Goal: Task Accomplishment & Management: Manage account settings

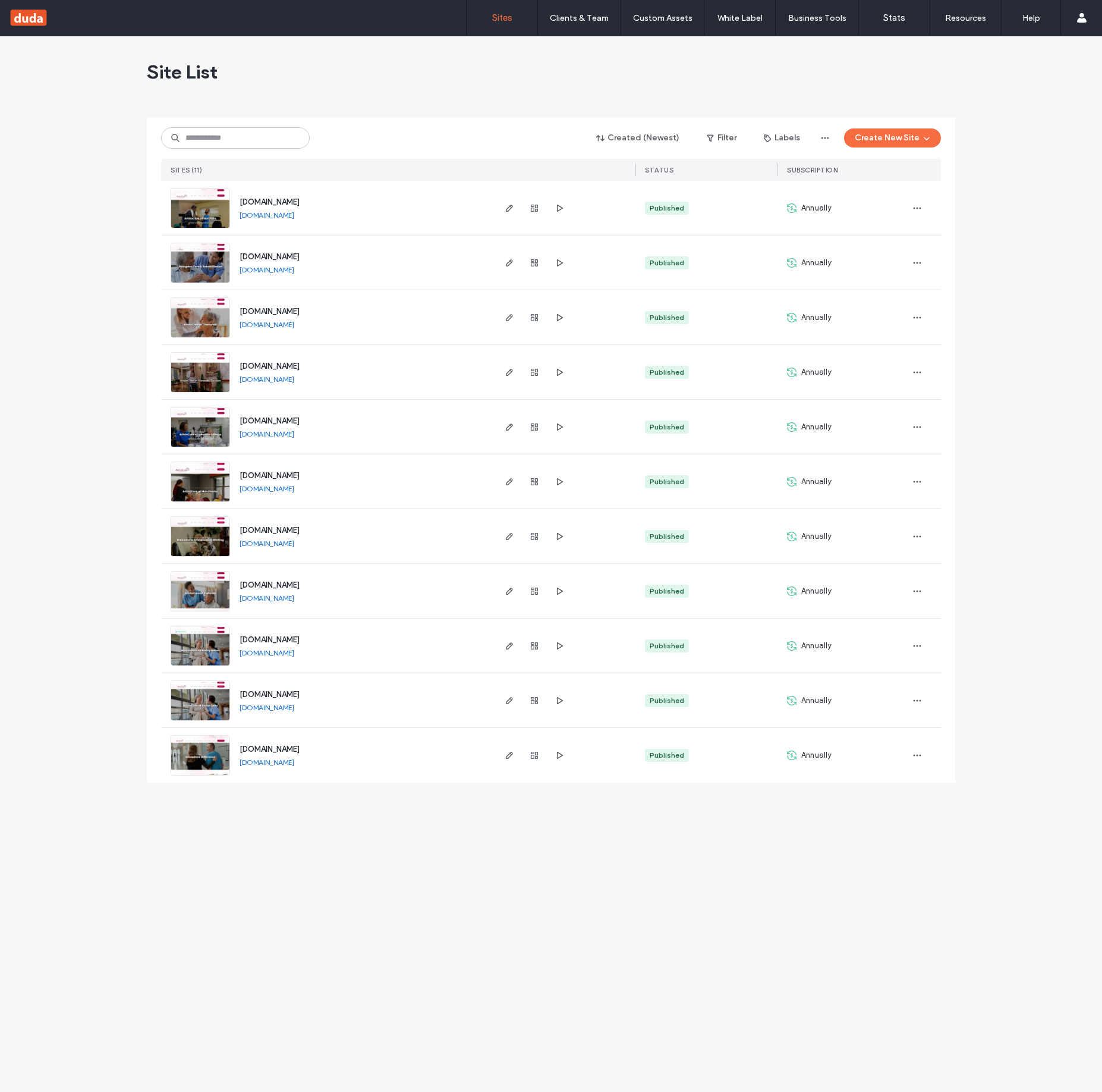
click at [281, 204] on span "[DOMAIN_NAME]" at bounding box center [269, 201] width 60 height 9
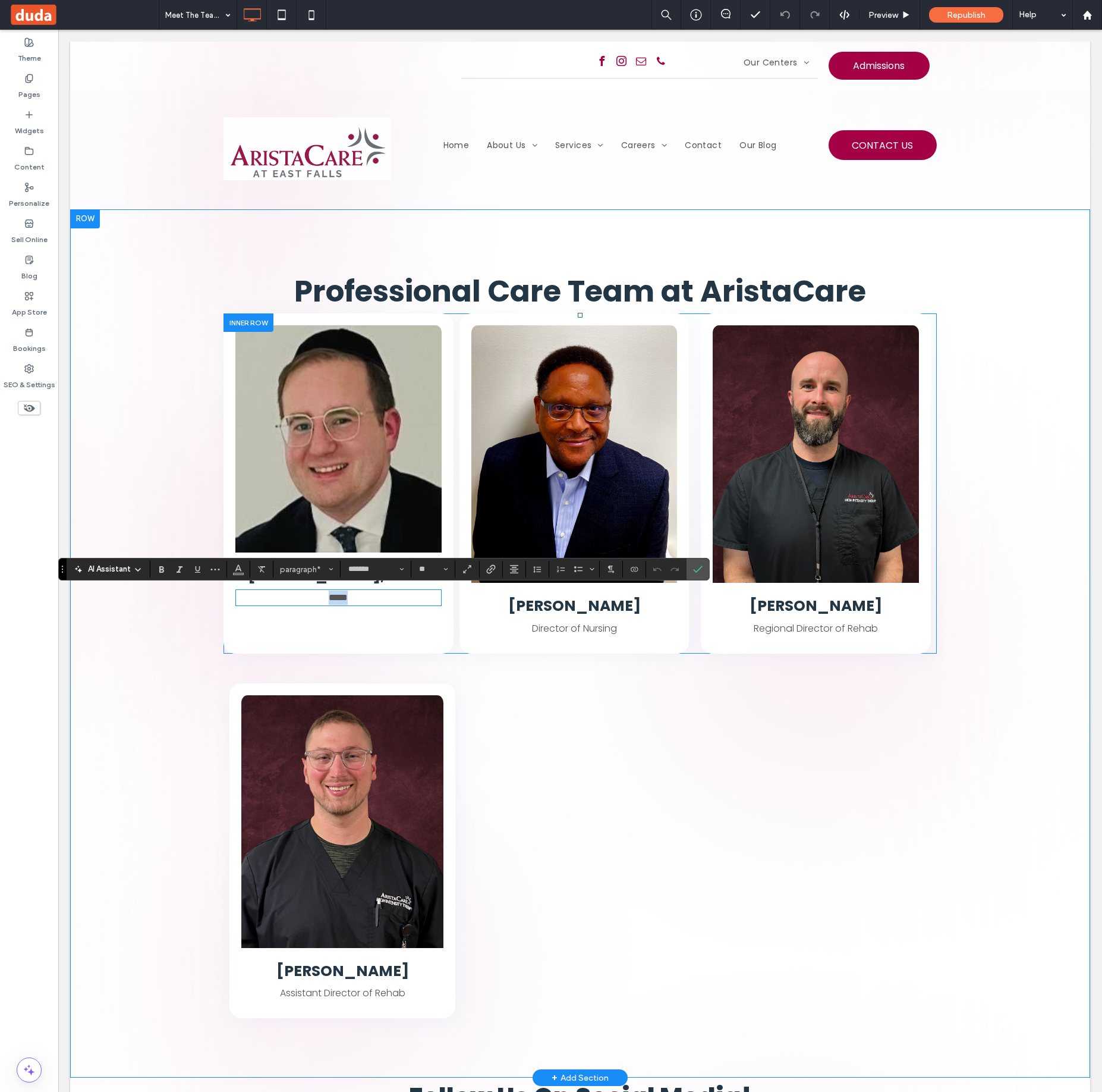
click at [337, 597] on span "*****" at bounding box center [338, 597] width 19 height 9
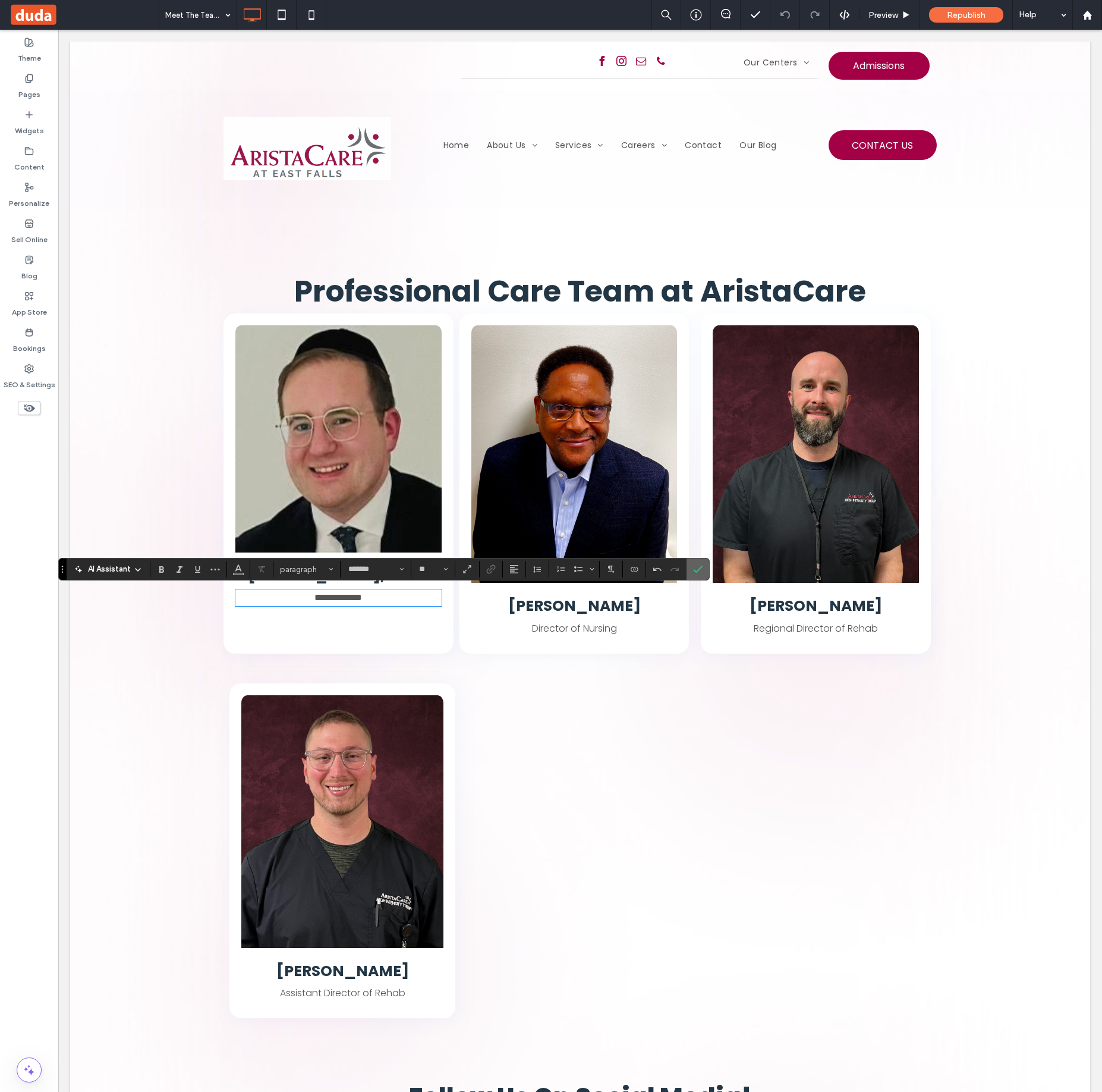
click at [699, 569] on use "Confirm" at bounding box center [698, 569] width 10 height 7
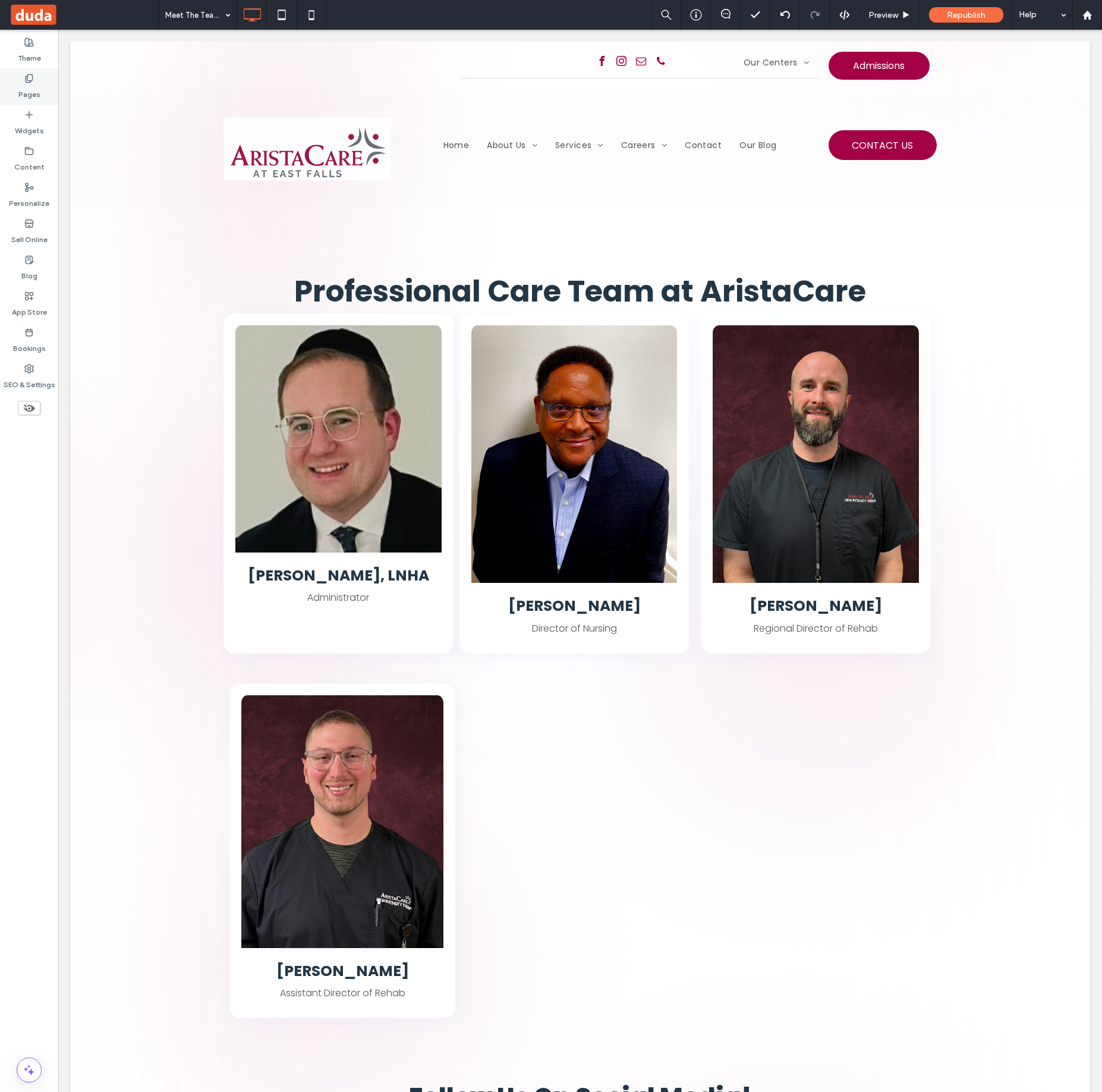
click at [37, 92] on label "Pages" at bounding box center [29, 91] width 22 height 16
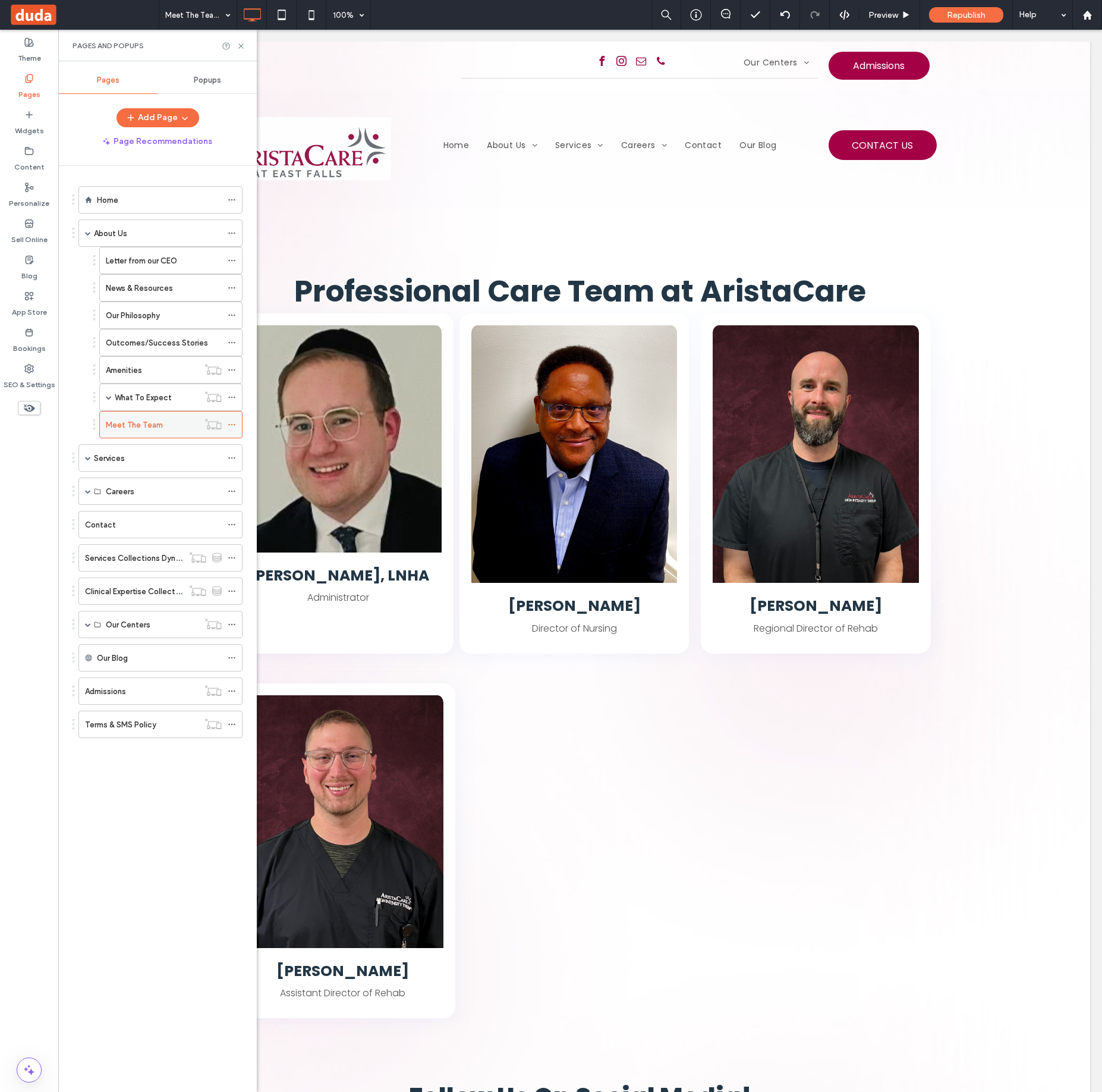
click at [231, 424] on use at bounding box center [231, 425] width 7 height 2
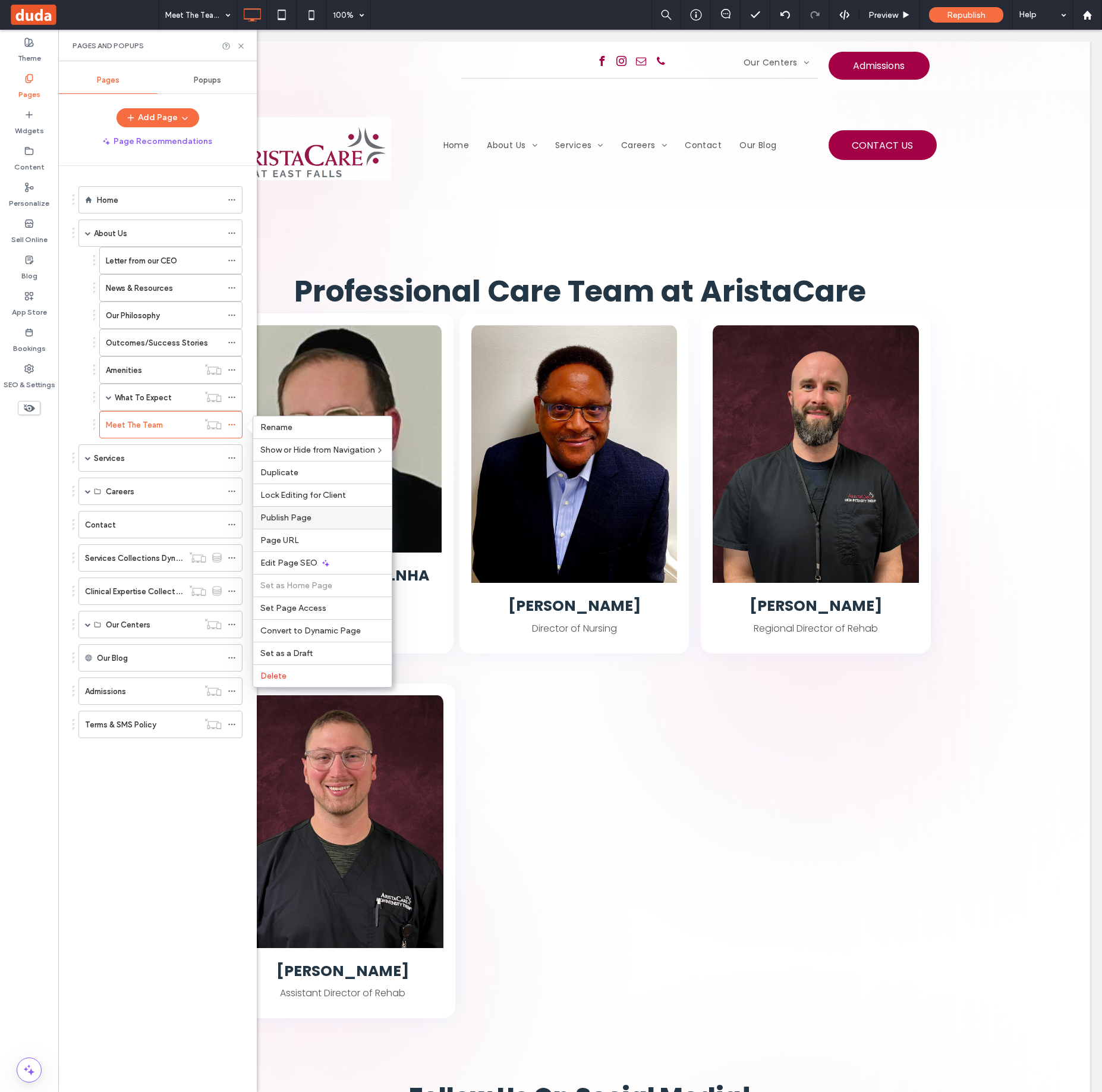
click at [304, 521] on span "Publish Page" at bounding box center [286, 517] width 51 height 10
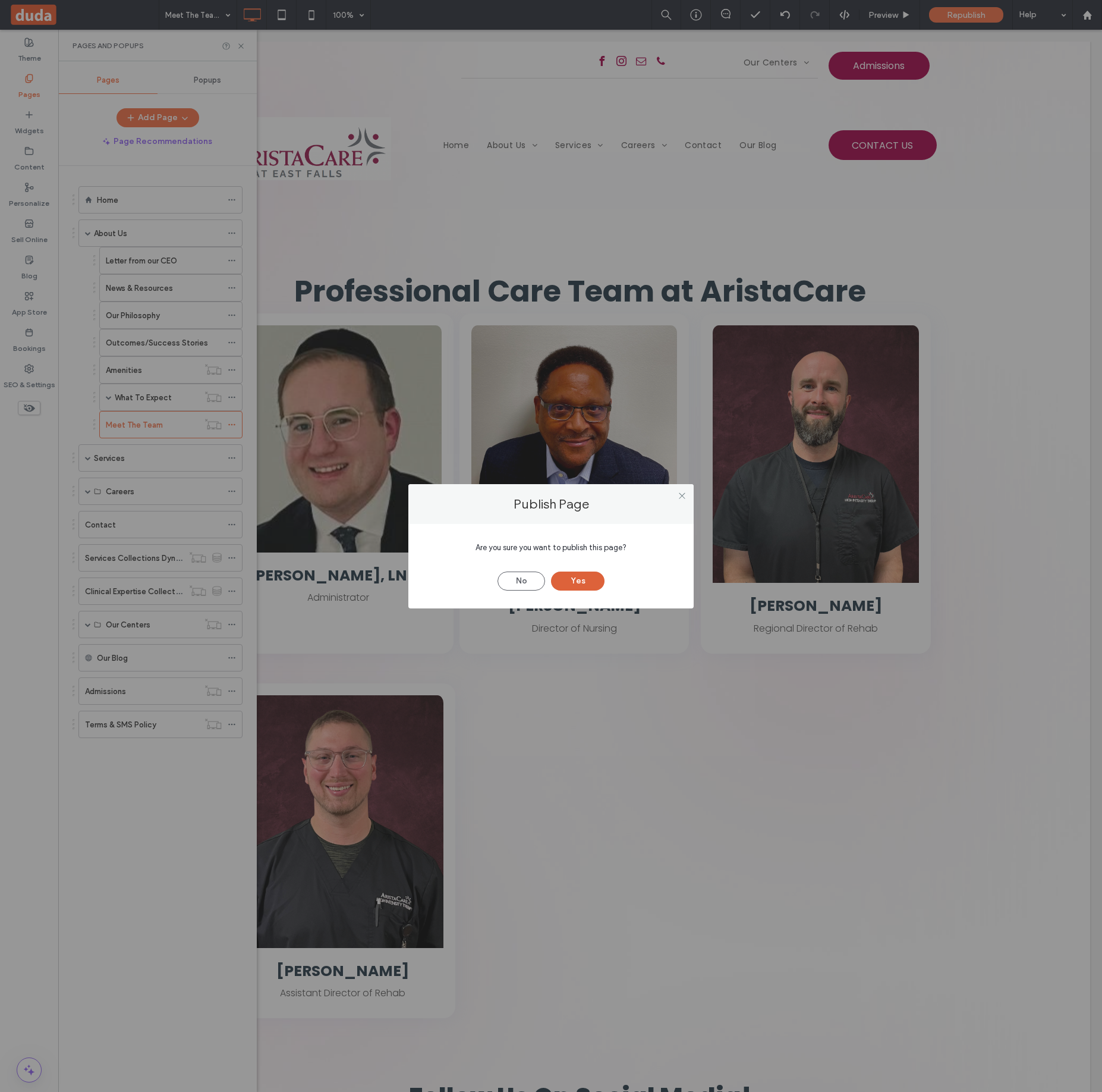
click at [595, 584] on button "Yes" at bounding box center [577, 581] width 53 height 19
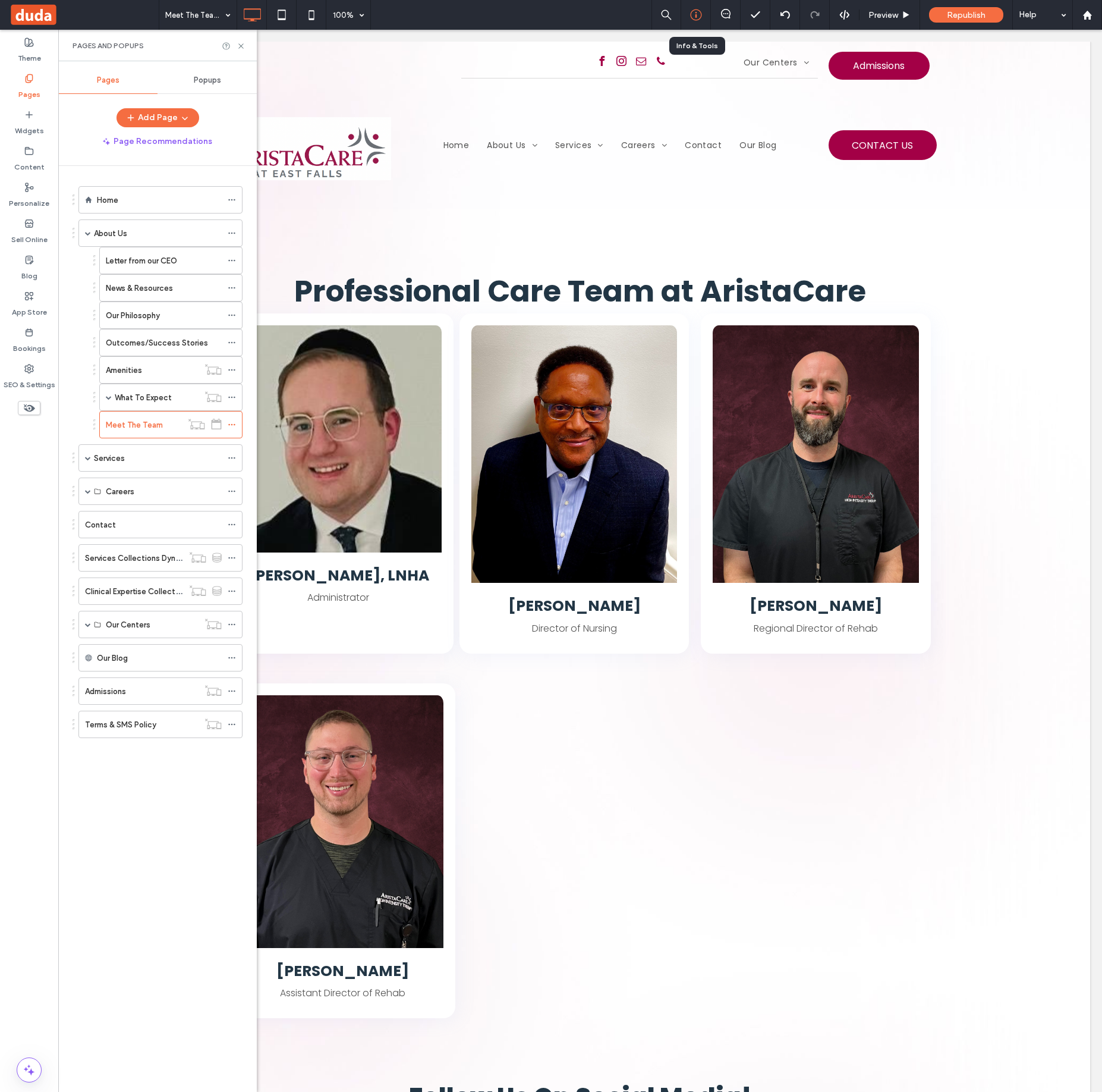
click at [691, 15] on icon at bounding box center [695, 14] width 11 height 11
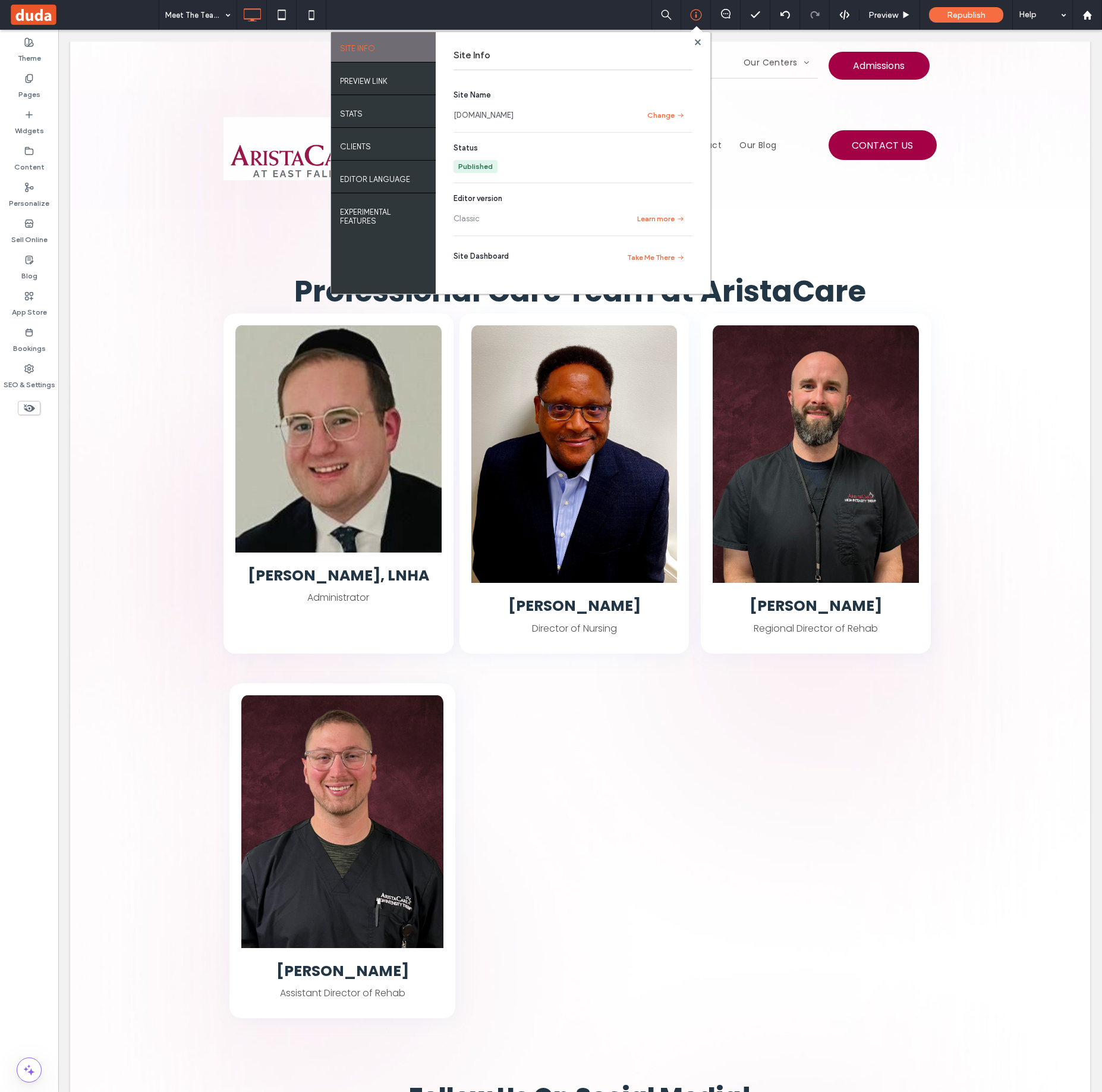
click at [513, 110] on link "[DOMAIN_NAME]" at bounding box center [483, 115] width 60 height 11
drag, startPoint x: 696, startPoint y: 43, endPoint x: 638, endPoint y: 13, distance: 65.3
click at [696, 43] on use at bounding box center [697, 42] width 6 height 6
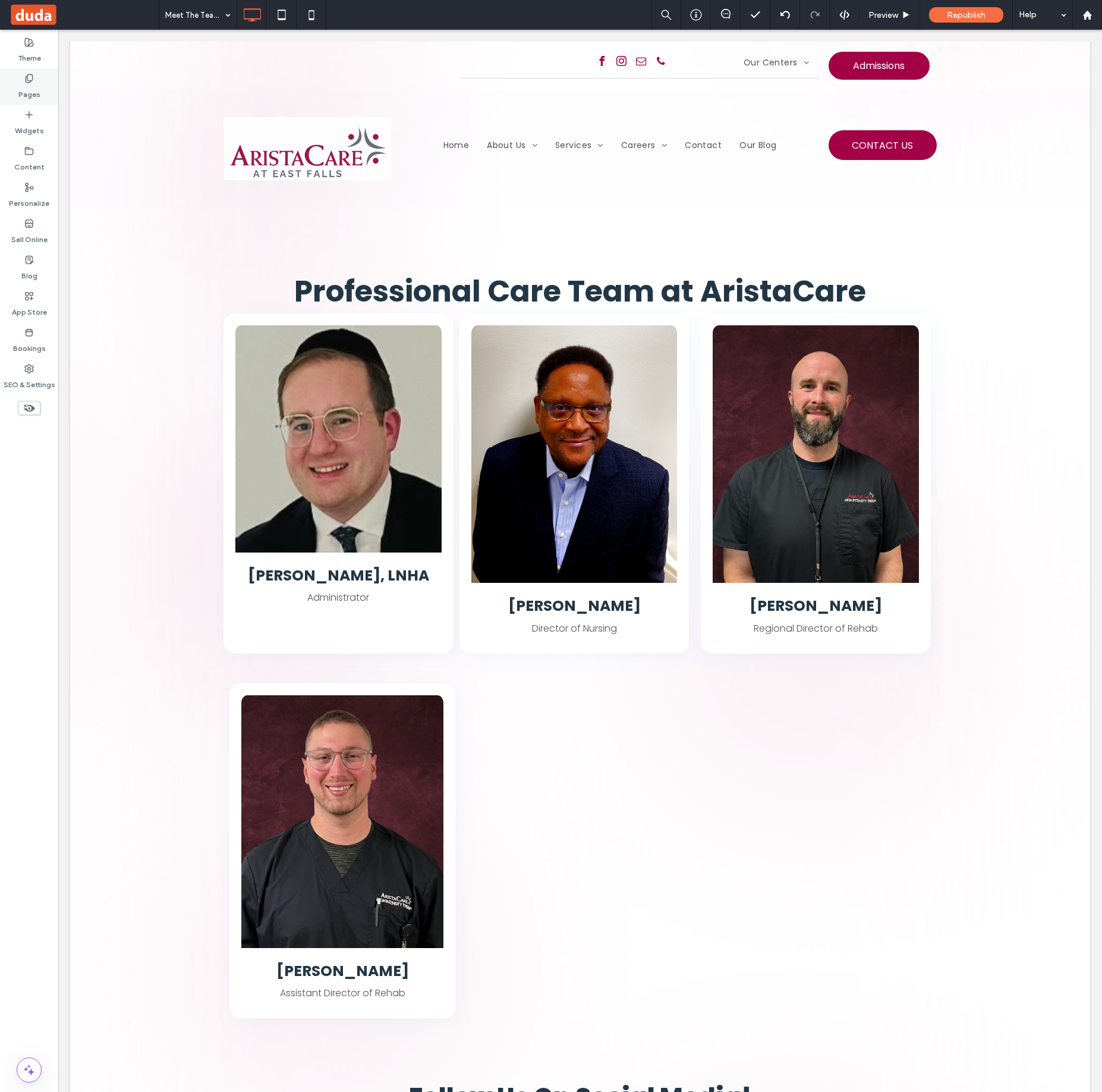
click at [21, 85] on label "Pages" at bounding box center [29, 91] width 22 height 16
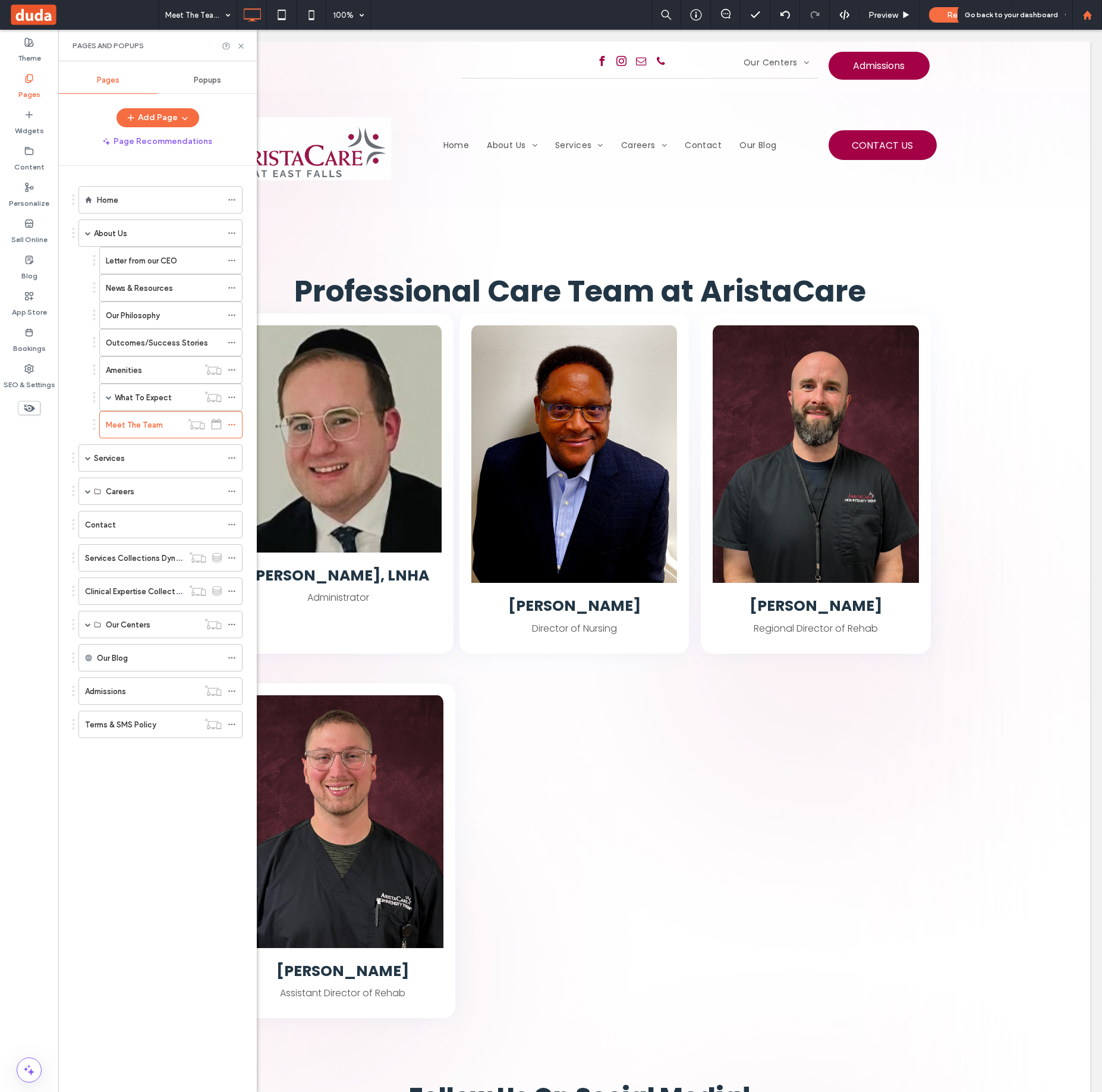
click at [1082, 18] on icon at bounding box center [1087, 15] width 10 height 10
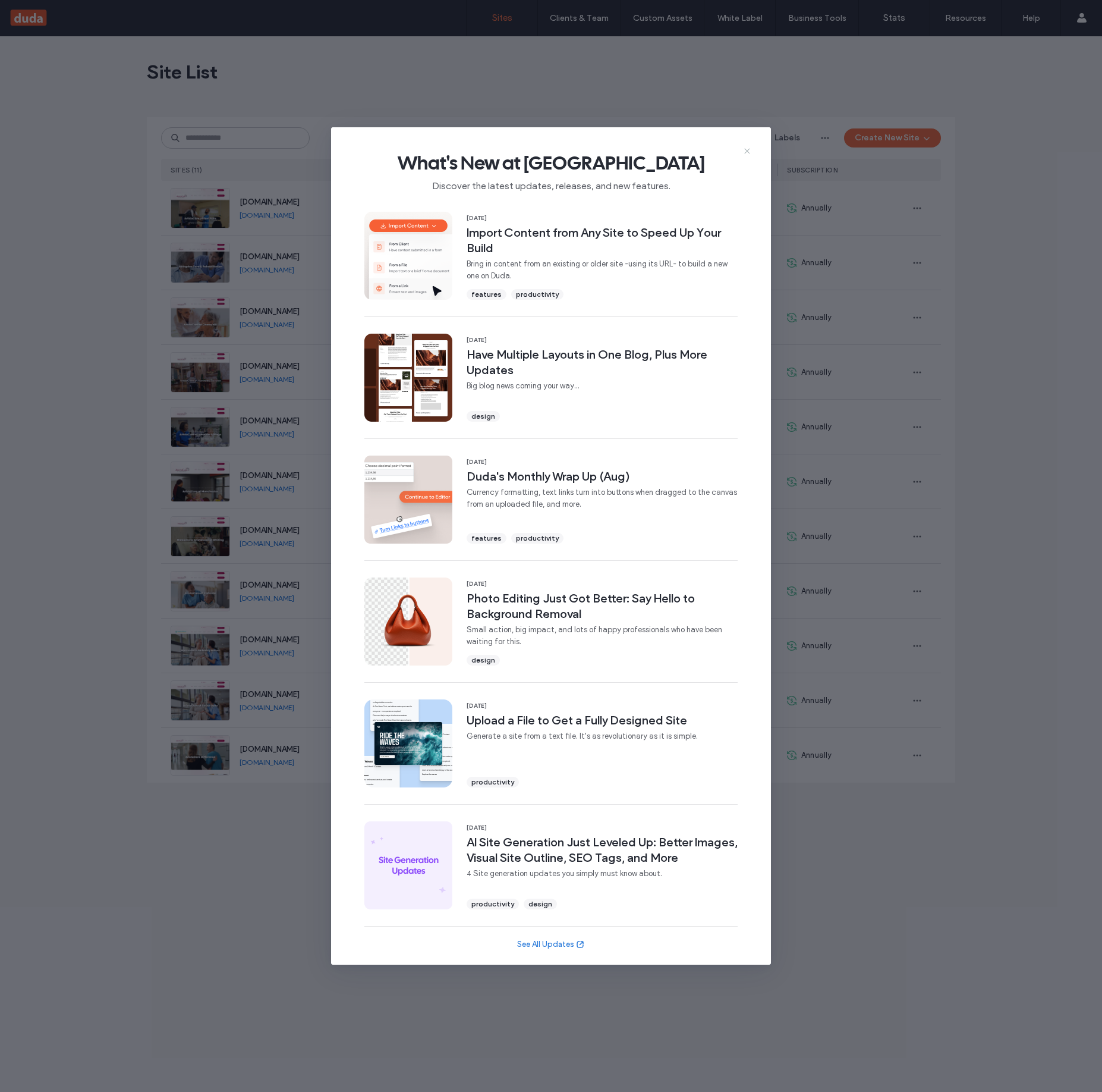
click at [748, 147] on icon at bounding box center [747, 152] width 10 height 10
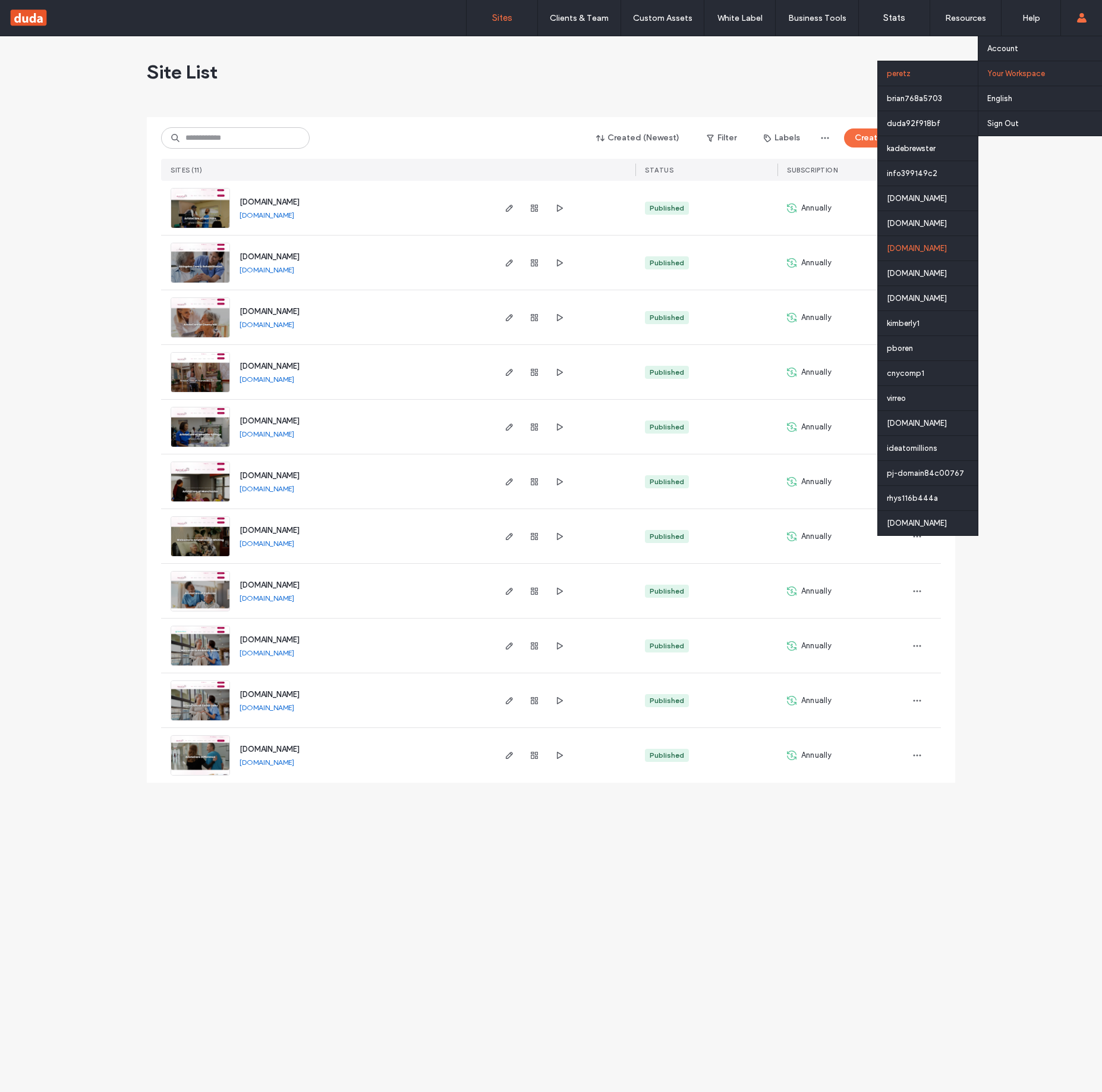
click at [916, 251] on div "[DOMAIN_NAME]" at bounding box center [928, 248] width 100 height 25
